Goal: Navigation & Orientation: Find specific page/section

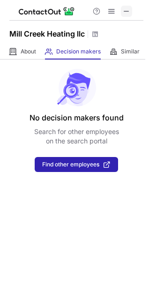
click at [130, 9] on span at bounding box center [127, 12] width 8 height 8
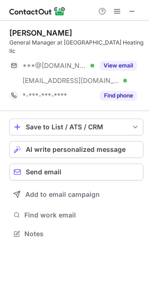
scroll to position [219, 149]
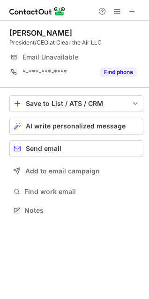
scroll to position [204, 149]
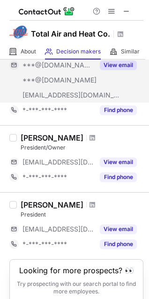
scroll to position [73, 0]
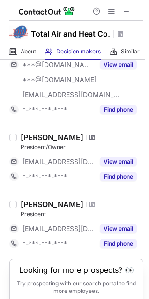
click at [90, 137] on span at bounding box center [93, 138] width 6 height 8
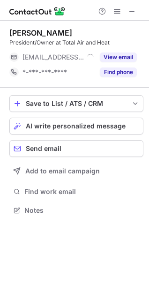
scroll to position [204, 149]
